Goal: Task Accomplishment & Management: Complete application form

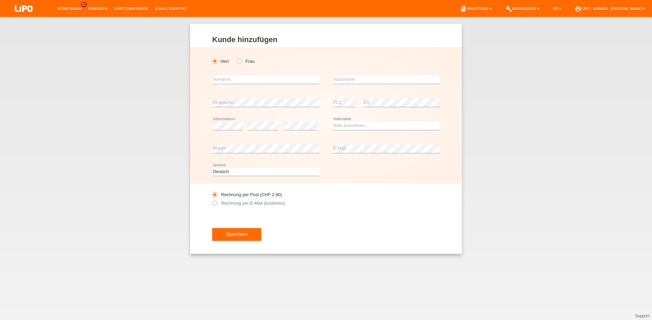
click at [235, 61] on div "Herr Frau" at bounding box center [265, 61] width 107 height 14
click at [236, 58] on icon at bounding box center [236, 58] width 0 height 0
click at [239, 61] on input "Frau" at bounding box center [239, 61] width 4 height 4
radio input "true"
click at [220, 79] on input "text" at bounding box center [265, 79] width 107 height 8
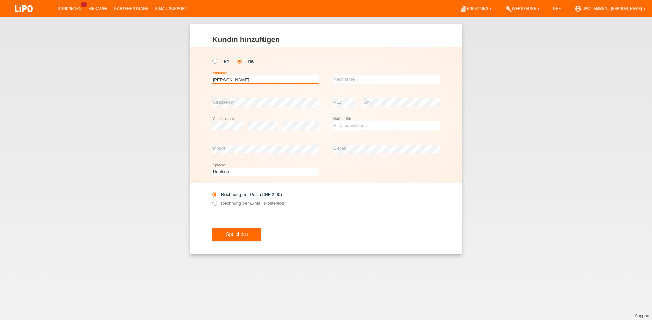
type input "aleksandra"
click at [349, 79] on input "text" at bounding box center [386, 79] width 107 height 8
type input "[PERSON_NAME]"
click at [254, 97] on div "error Strasse/Nr." at bounding box center [265, 102] width 107 height 23
click at [362, 125] on select "Bitte auswählen... Schweiz Deutschland Liechtenstein Österreich ------------ Af…" at bounding box center [386, 126] width 107 height 8
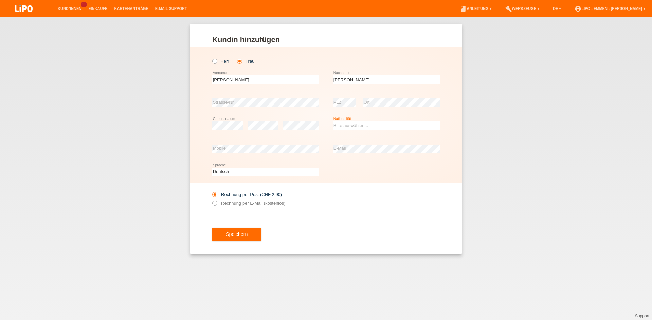
select select "CH"
click at [0, 0] on option "Schweiz" at bounding box center [0, 0] width 0 height 0
click at [256, 241] on button "Speichern" at bounding box center [236, 234] width 49 height 13
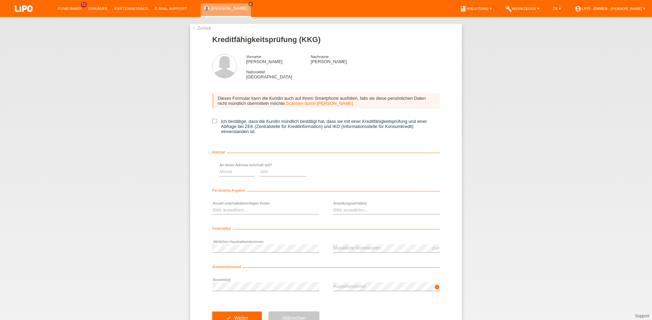
click at [216, 121] on label "Ich bestätige, dass die Kundin mündlich bestätigt hat, dass sie mit einer Kredi…" at bounding box center [326, 126] width 228 height 15
click at [216, 121] on input "Ich bestätige, dass die Kundin mündlich bestätigt hat, dass sie mit einer Kredi…" at bounding box center [214, 121] width 4 height 4
checkbox input "true"
click at [339, 171] on select "Monat 01 02 03 04 05 06 07 08 09 10" at bounding box center [350, 172] width 35 height 8
click at [376, 170] on select "Jahr 2025 2024 2023 2022 2021 2020 2019 2018 2017 2016 2015 2014 2013 2012 2011…" at bounding box center [396, 172] width 47 height 8
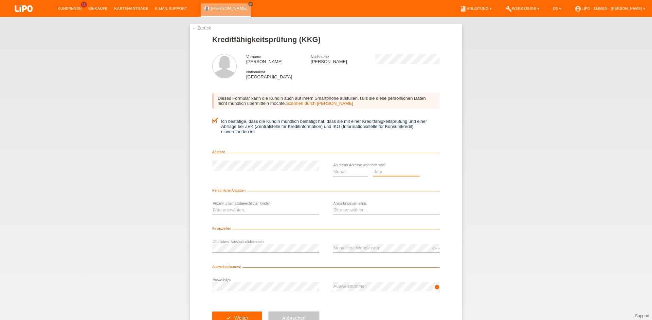
click at [378, 172] on select "Jahr 2025 2024 2023 2022 2021 2020 2019 2018 2017 2016 2015 2014 2013 2012 2011…" at bounding box center [396, 172] width 47 height 8
select select "2021"
click at [0, 0] on option "2021" at bounding box center [0, 0] width 0 height 0
click at [349, 172] on select "Monat 01 02 03 04 05 06 07 08 09 10" at bounding box center [350, 172] width 35 height 8
select select "09"
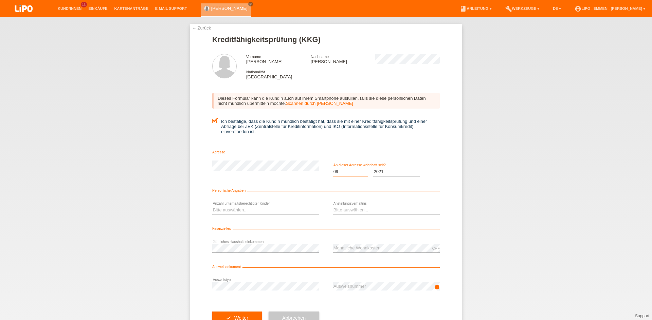
click at [0, 0] on option "09" at bounding box center [0, 0] width 0 height 0
click at [258, 206] on div "Bitte auswählen... 0 1 2 3 4 5 6 7 8 9 error" at bounding box center [265, 210] width 107 height 23
click at [258, 212] on select "Bitte auswählen... 0 1 2 3 4 5 6 7 8 9" at bounding box center [265, 210] width 107 height 8
select select "2"
click at [0, 0] on option "2" at bounding box center [0, 0] width 0 height 0
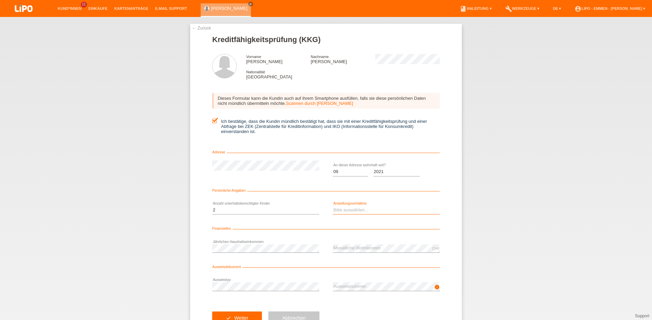
click at [340, 214] on select "Bitte auswählen... Unbefristet Befristet Lehrling/Student Pensioniert Nicht arb…" at bounding box center [386, 210] width 107 height 8
click at [0, 0] on option "Bitte auswählen..." at bounding box center [0, 0] width 0 height 0
select select "UNLIMITED"
click at [0, 0] on option "Unbefristet" at bounding box center [0, 0] width 0 height 0
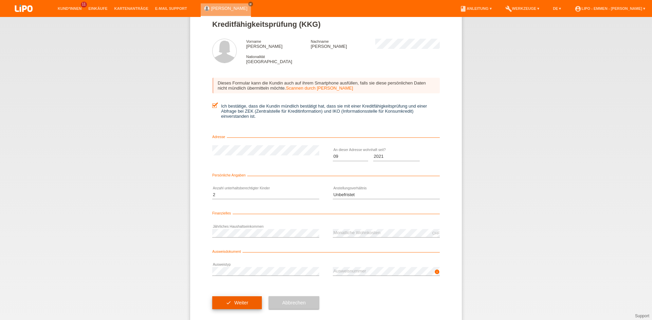
click at [240, 302] on button "check Weiter" at bounding box center [237, 302] width 50 height 13
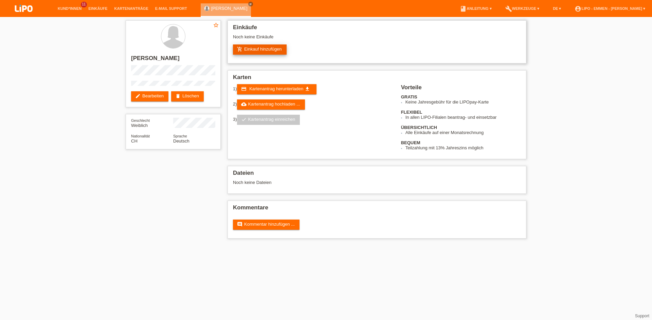
click at [248, 50] on link "add_shopping_cart Einkauf hinzufügen" at bounding box center [260, 49] width 54 height 10
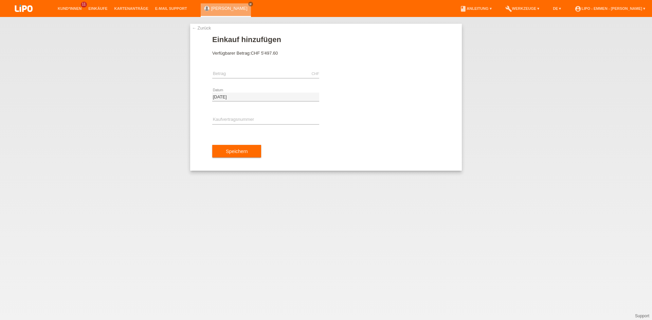
click at [248, 68] on div "CHF error [GEOGRAPHIC_DATA]" at bounding box center [265, 73] width 107 height 23
click at [244, 73] on input "text" at bounding box center [265, 74] width 107 height 8
type input "S"
type input "D"
type input "S"
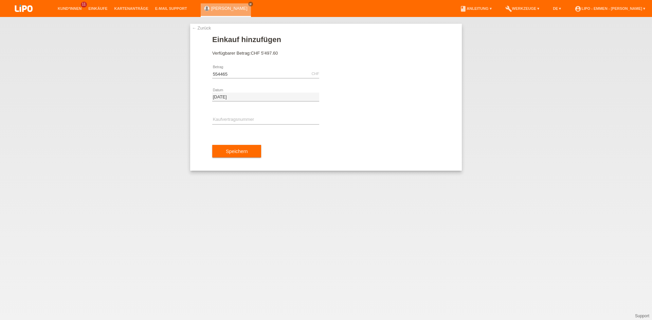
type input "554465.00"
click at [404, 123] on div "error Kaufvertragsnummer" at bounding box center [326, 120] width 228 height 23
drag, startPoint x: 251, startPoint y: 77, endPoint x: 143, endPoint y: 55, distance: 109.8
click at [212, 70] on input "554465.00" at bounding box center [265, 74] width 107 height 8
type input "0.00"
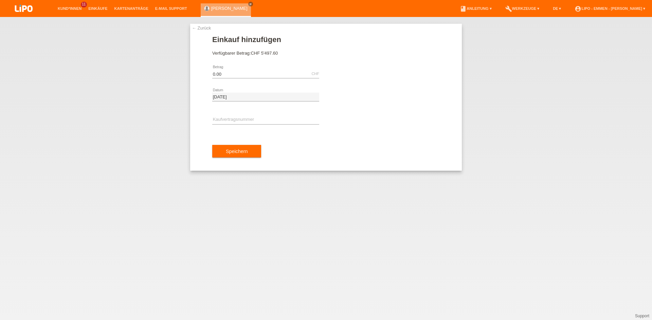
click at [150, 309] on div "← Zurück Einkauf hinzufügen Verfügbarer Betrag: CHF 5'497.60 0.00 error Betrag …" at bounding box center [326, 168] width 652 height 303
drag, startPoint x: 652, startPoint y: 114, endPoint x: 652, endPoint y: 8, distance: 105.6
click at [652, 113] on div "← Zurück Einkauf hinzufügen Verfügbarer Betrag: CHF 5'497.60 0.00 error Betrag …" at bounding box center [326, 168] width 652 height 303
click at [200, 27] on link "← Zurück" at bounding box center [201, 27] width 19 height 5
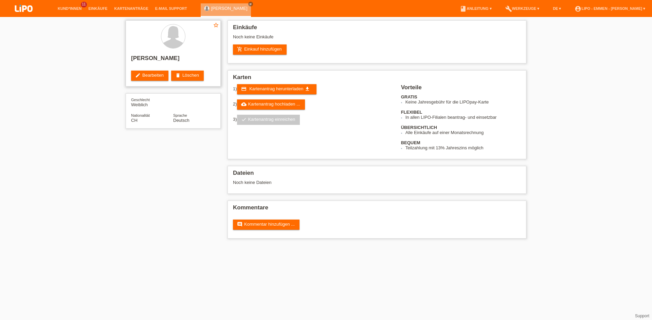
drag, startPoint x: 0, startPoint y: 0, endPoint x: 204, endPoint y: 63, distance: 214.0
click at [204, 63] on h2 "[PERSON_NAME]" at bounding box center [173, 60] width 84 height 10
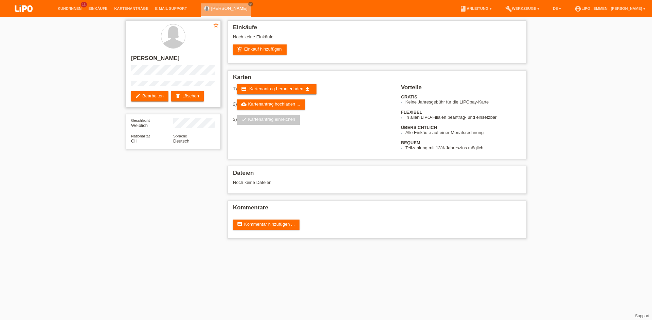
click at [163, 58] on h2 "[PERSON_NAME]" at bounding box center [173, 60] width 84 height 10
click at [170, 59] on h2 "[PERSON_NAME]" at bounding box center [173, 60] width 84 height 10
click at [92, 246] on html "Kund*innen 11 Einkäufe Kartenanträge E-Mail Support close" at bounding box center [326, 123] width 652 height 246
click at [148, 58] on h2 "[PERSON_NAME]" at bounding box center [173, 60] width 84 height 10
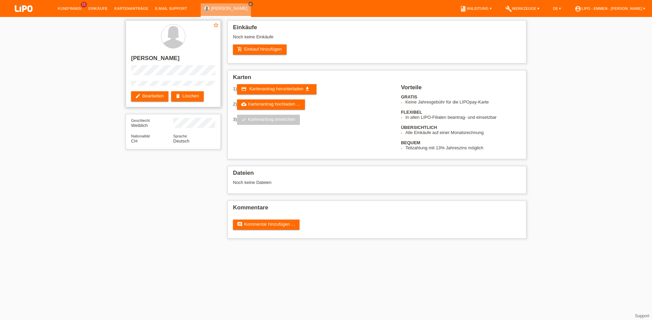
click at [148, 58] on h2 "[PERSON_NAME]" at bounding box center [173, 60] width 84 height 10
click at [114, 246] on html "Kund*innen 11 Einkäufe Kartenanträge E-Mail Support close" at bounding box center [326, 123] width 652 height 246
click at [158, 65] on h2 "[PERSON_NAME]" at bounding box center [173, 60] width 84 height 10
click at [129, 246] on html "Kund*innen 11 Einkäufe Kartenanträge E-Mail Support close" at bounding box center [326, 123] width 652 height 246
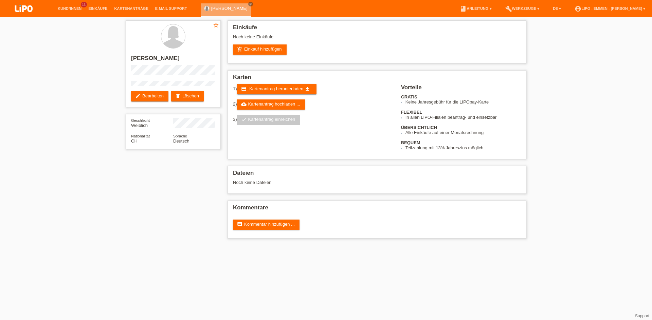
click at [191, 246] on html "Kund*innen 11 Einkäufe Kartenanträge E-Mail Support close" at bounding box center [326, 123] width 652 height 246
click at [244, 51] on link "add_shopping_cart Einkauf hinzufügen" at bounding box center [260, 49] width 54 height 10
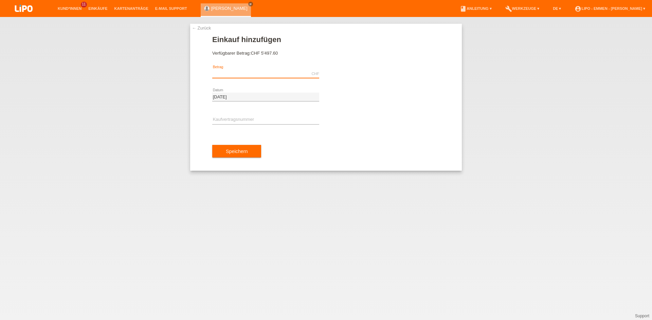
click at [258, 73] on input "text" at bounding box center [265, 74] width 107 height 8
type input "737.00"
click at [230, 123] on input "text" at bounding box center [265, 120] width 107 height 8
click at [205, 294] on div "← Zurück Einkauf hinzufügen Verfügbarer Betrag: CHF 5'497.60 737.00 error Betra…" at bounding box center [326, 168] width 652 height 303
click at [221, 120] on input "XF" at bounding box center [265, 120] width 107 height 8
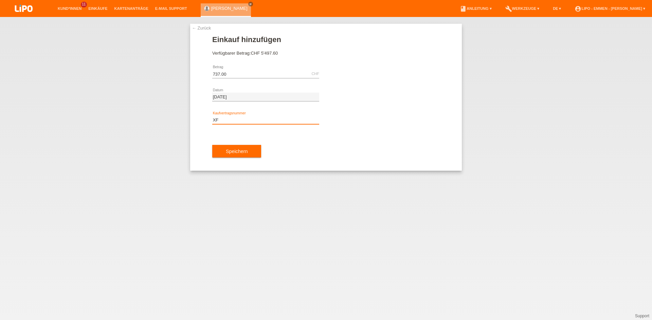
click at [221, 120] on input "XF" at bounding box center [265, 120] width 107 height 8
paste input "0JUB"
type input "XF0JUB"
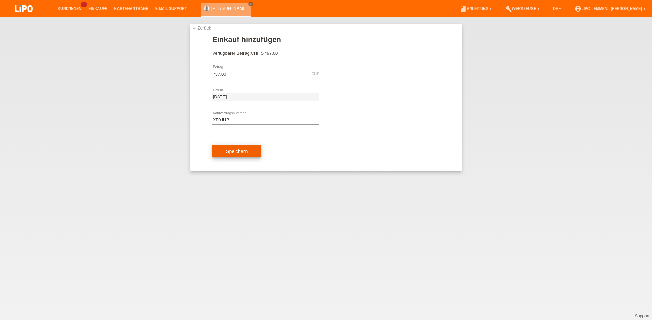
click at [240, 156] on button "Speichern" at bounding box center [236, 151] width 49 height 13
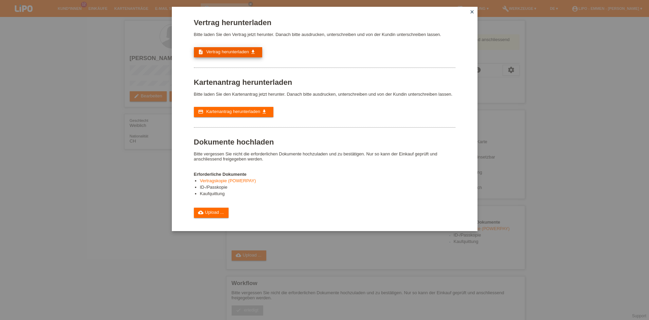
click at [208, 57] on link "description Vertrag herunterladen get_app" at bounding box center [228, 52] width 68 height 10
click at [521, 130] on div "Vertrag herunterladen Bitte laden Sie den Vertrag jetzt herunter. Danach bitte …" at bounding box center [324, 160] width 649 height 320
